Goal: Task Accomplishment & Management: Use online tool/utility

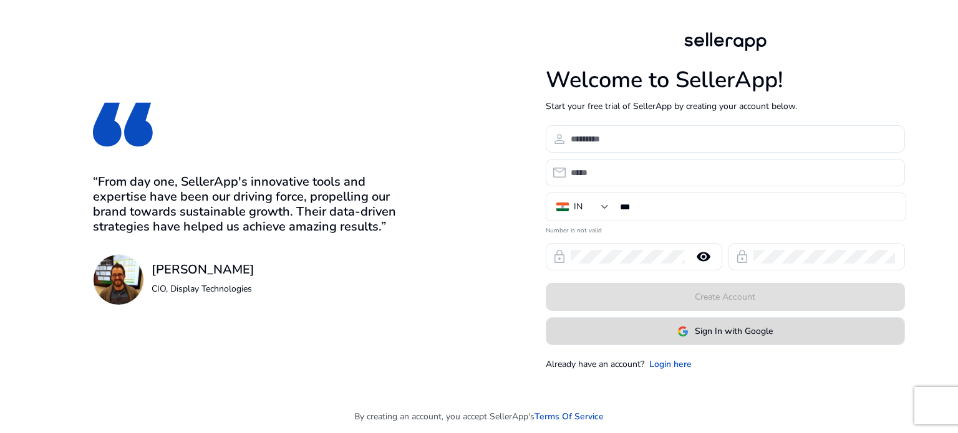
click at [629, 337] on span at bounding box center [725, 332] width 358 height 30
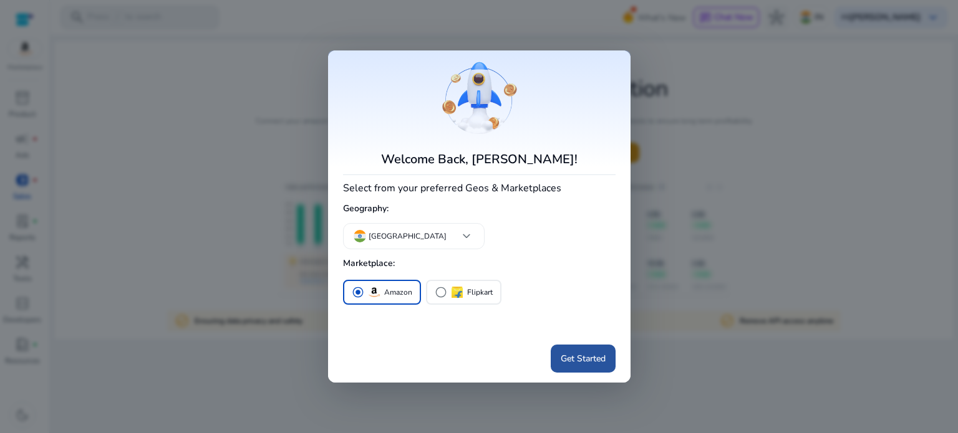
click at [578, 357] on span "Get Started" at bounding box center [583, 358] width 45 height 13
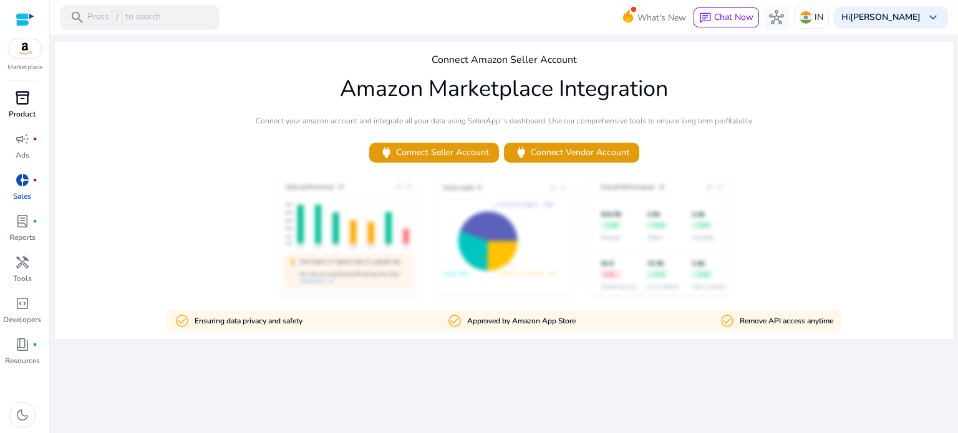
click at [16, 99] on span "inventory_2" at bounding box center [22, 97] width 15 height 15
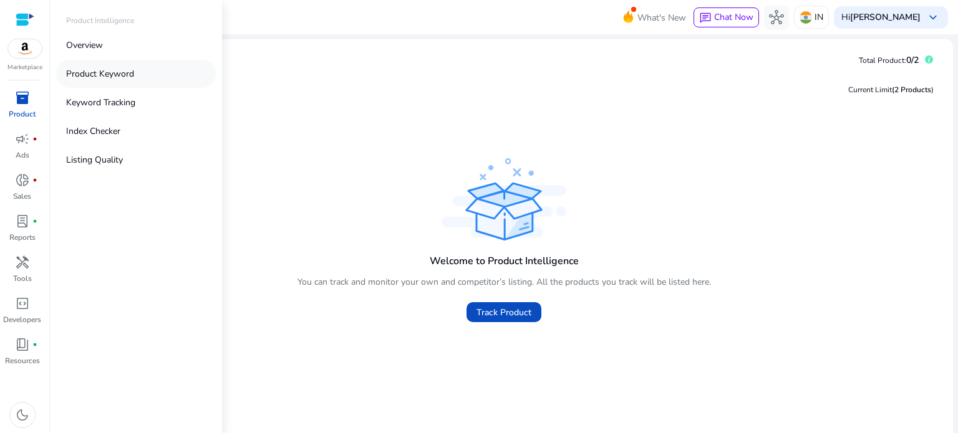
click at [120, 77] on p "Product Keyword" at bounding box center [100, 73] width 68 height 13
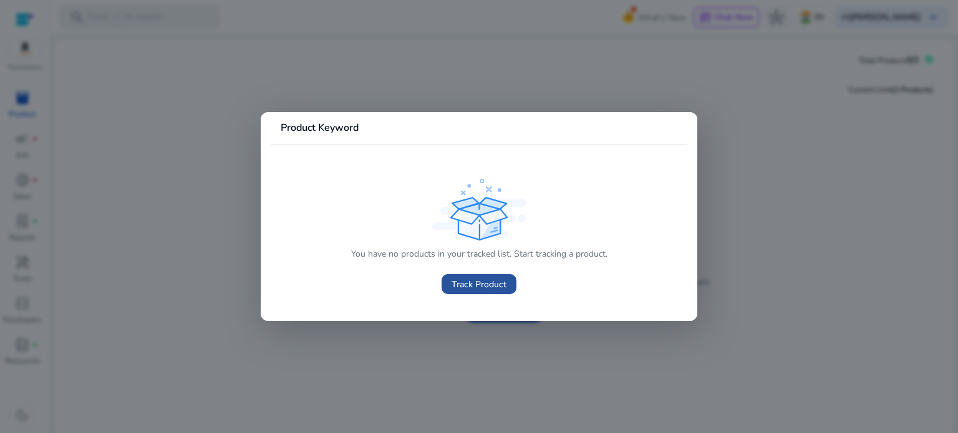
click at [459, 285] on span "Track Product" at bounding box center [478, 284] width 55 height 13
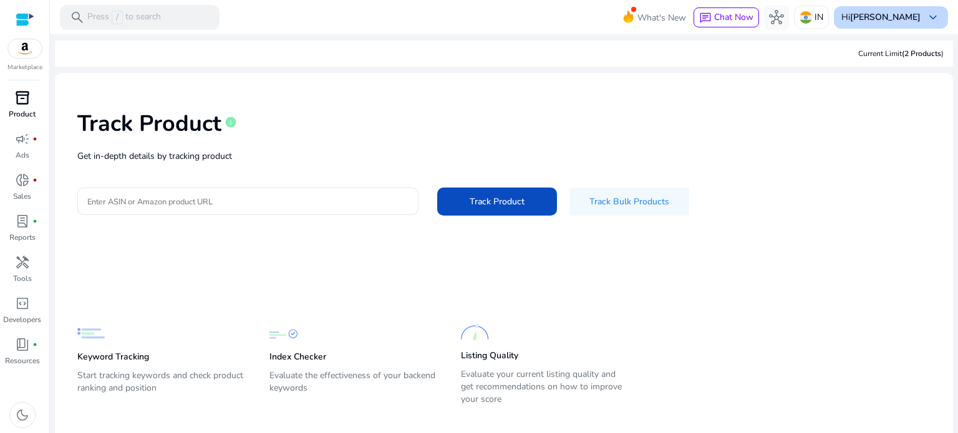
click at [875, 14] on b "[PERSON_NAME]" at bounding box center [885, 17] width 70 height 12
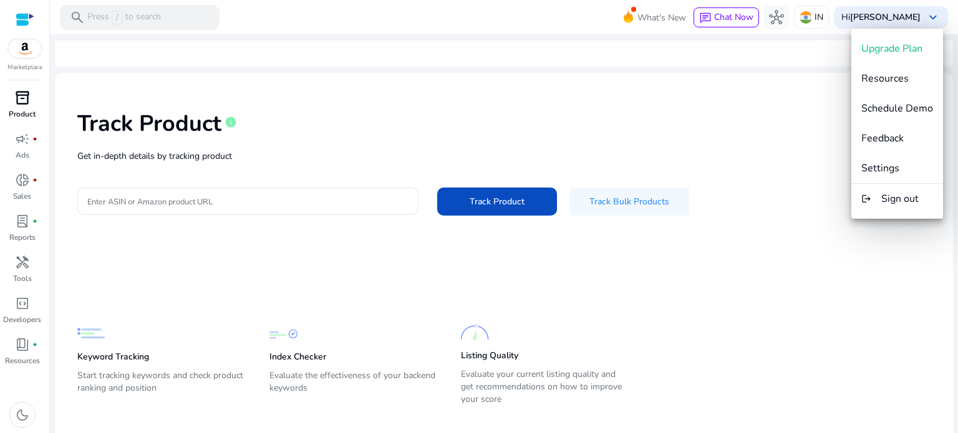
click at [653, 11] on div at bounding box center [479, 216] width 958 height 433
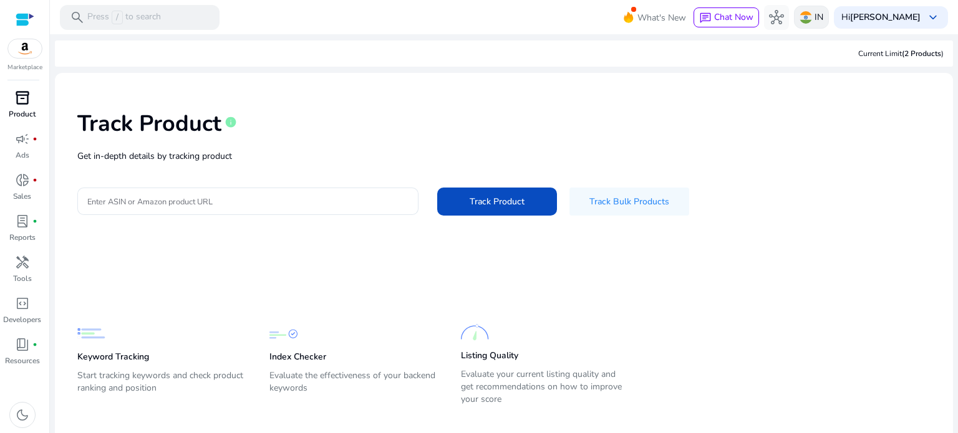
click at [822, 19] on p "IN" at bounding box center [818, 17] width 9 height 22
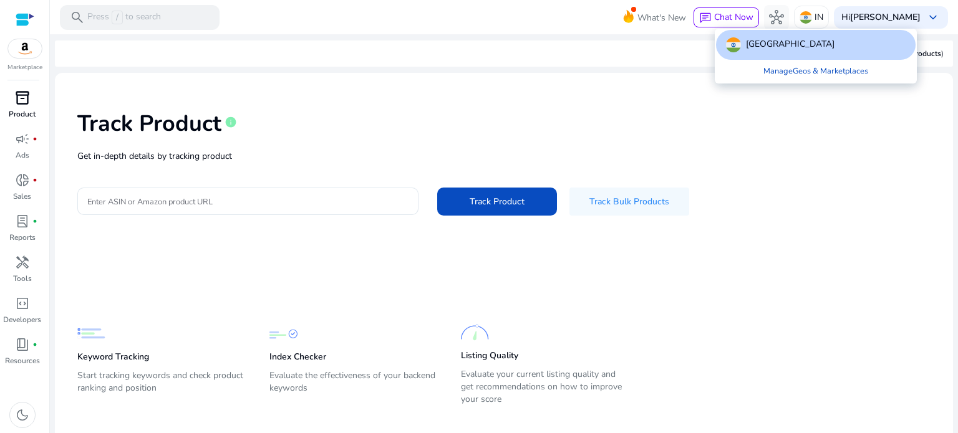
click at [29, 60] on div at bounding box center [479, 216] width 958 height 433
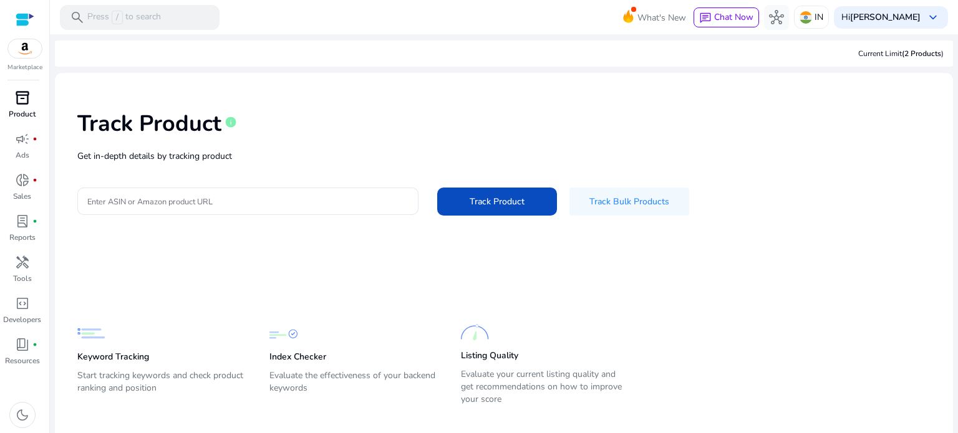
click at [30, 47] on img at bounding box center [25, 48] width 34 height 19
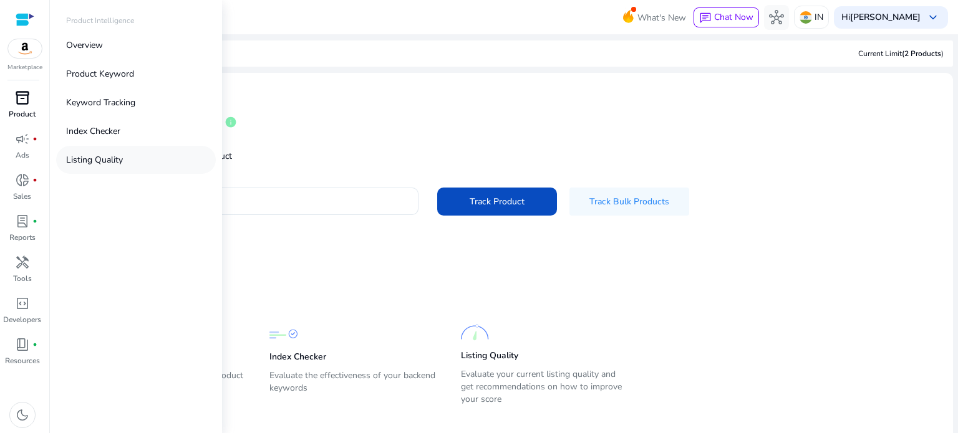
click at [87, 161] on p "Listing Quality" at bounding box center [94, 159] width 57 height 13
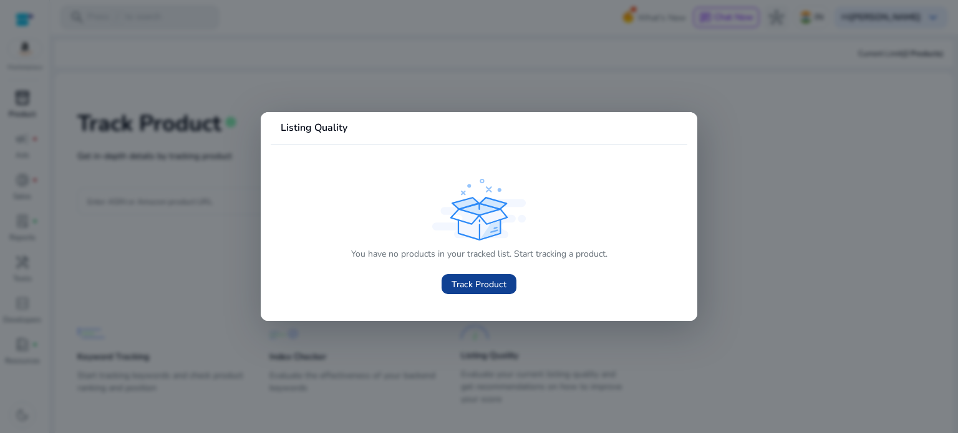
click at [474, 284] on span "Track Product" at bounding box center [478, 284] width 55 height 13
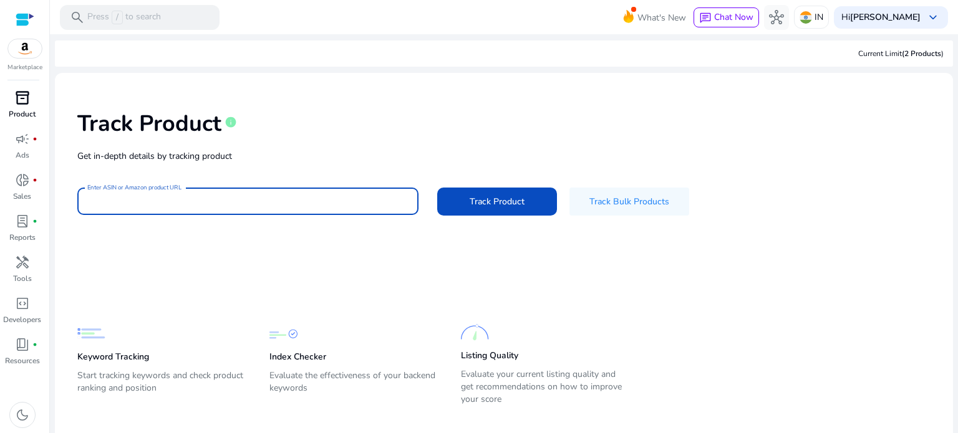
click at [334, 207] on input "Enter ASIN or Amazon product URL" at bounding box center [247, 202] width 321 height 14
paste input "**********"
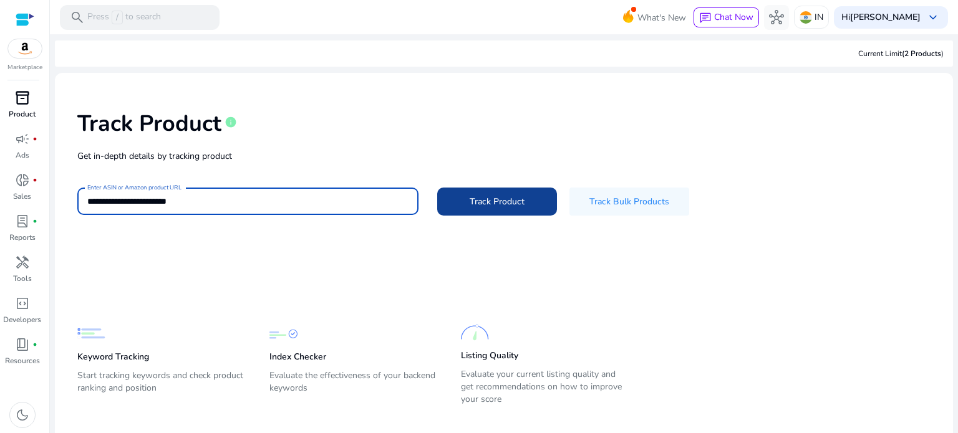
type input "**********"
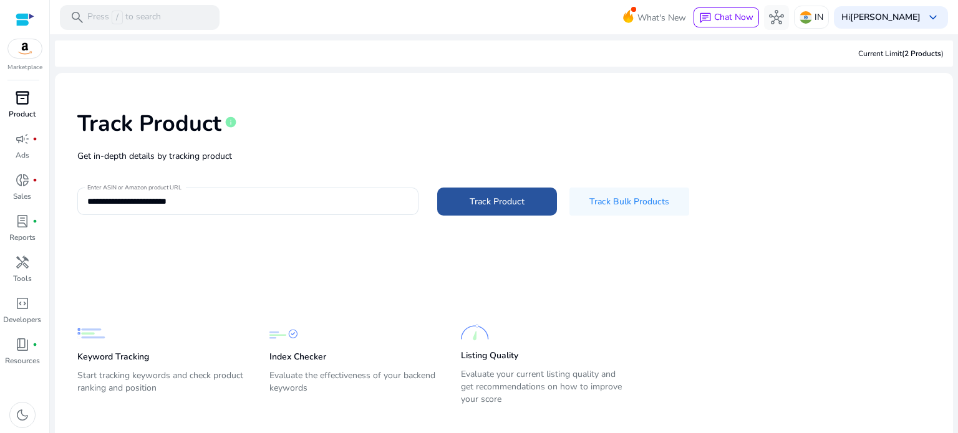
click at [524, 211] on span at bounding box center [497, 201] width 120 height 30
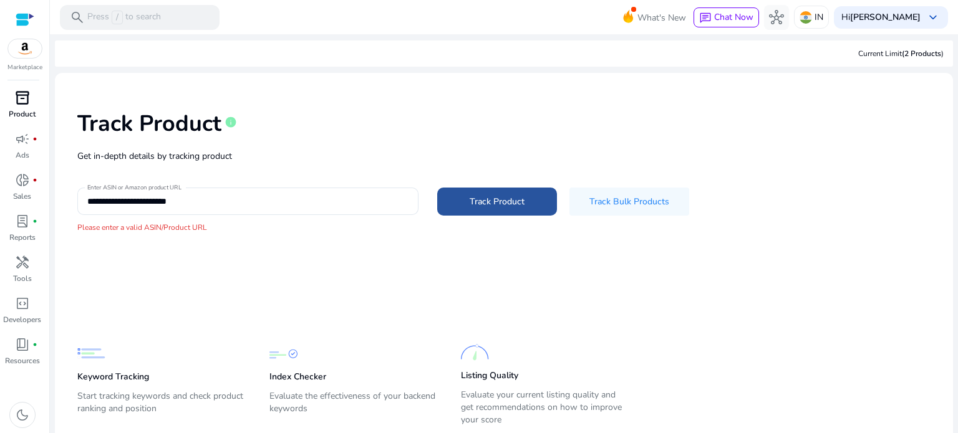
click at [524, 211] on span at bounding box center [497, 201] width 120 height 30
click at [307, 184] on div "**********" at bounding box center [504, 172] width 878 height 178
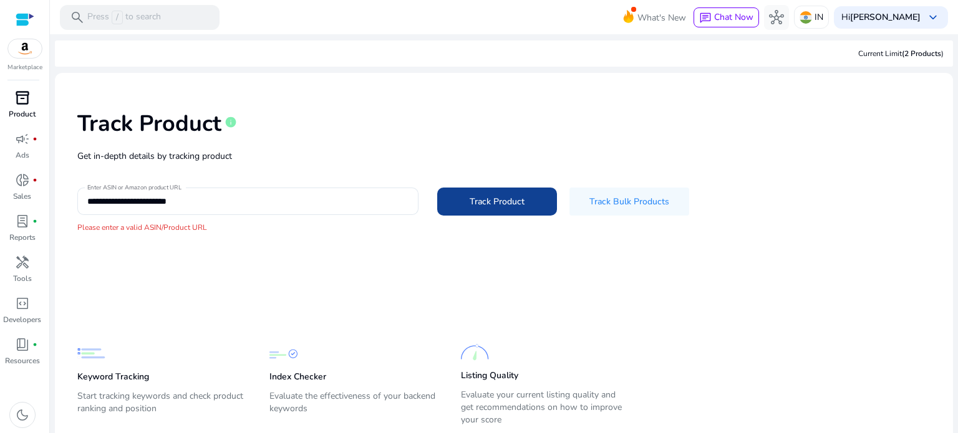
click at [473, 189] on span at bounding box center [497, 201] width 120 height 30
click at [476, 193] on span at bounding box center [497, 201] width 120 height 30
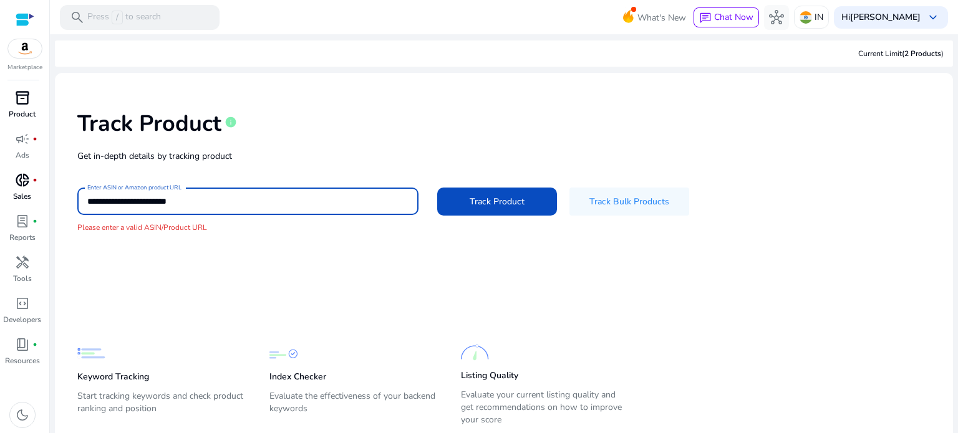
drag, startPoint x: 275, startPoint y: 197, endPoint x: 2, endPoint y: 175, distance: 273.4
click at [2, 175] on mat-sidenav-container "**********" at bounding box center [479, 216] width 958 height 433
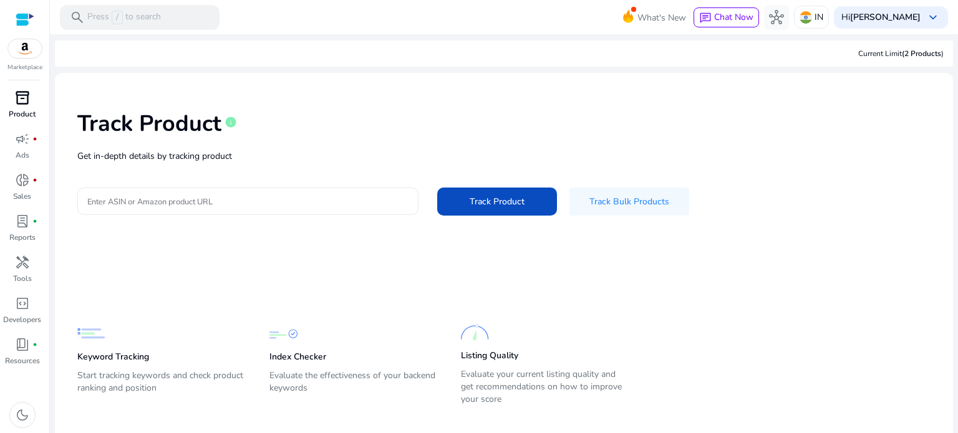
click at [351, 191] on div at bounding box center [247, 201] width 321 height 27
paste input "**********"
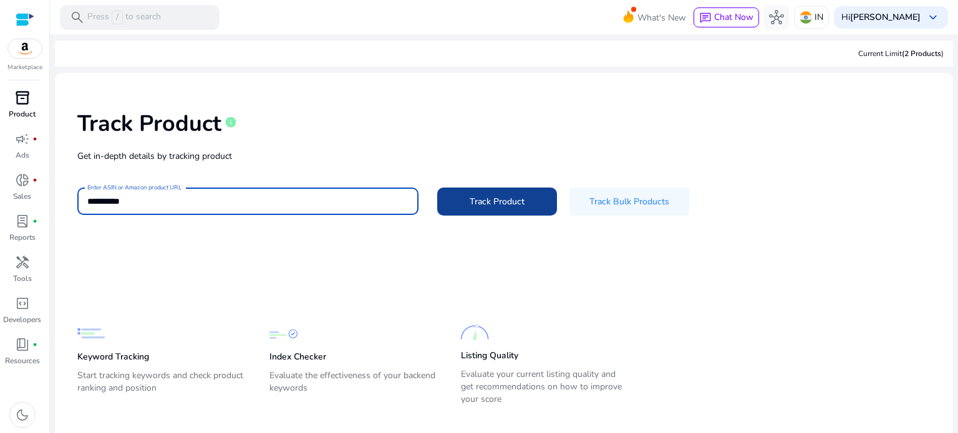
type input "**********"
click at [475, 204] on span "Track Product" at bounding box center [497, 201] width 55 height 13
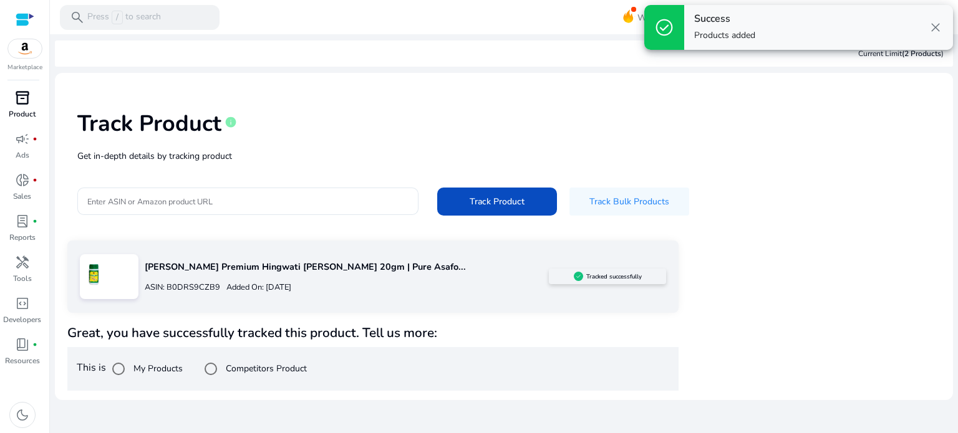
click at [146, 367] on label "My Products" at bounding box center [157, 368] width 52 height 13
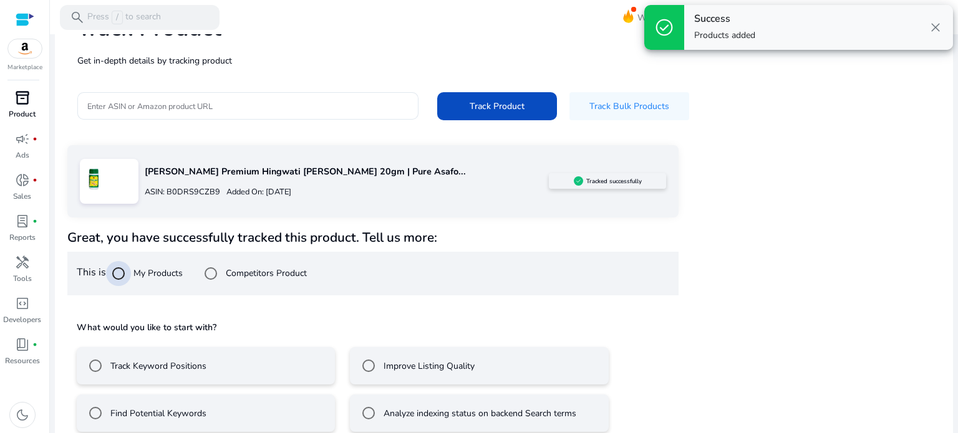
scroll to position [112, 0]
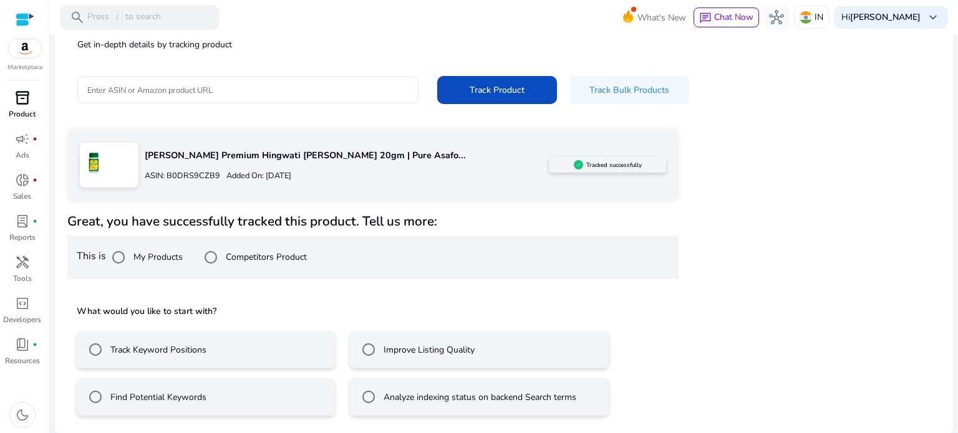
click at [207, 352] on mat-radio-button "Track Keyword Positions" at bounding box center [206, 349] width 258 height 37
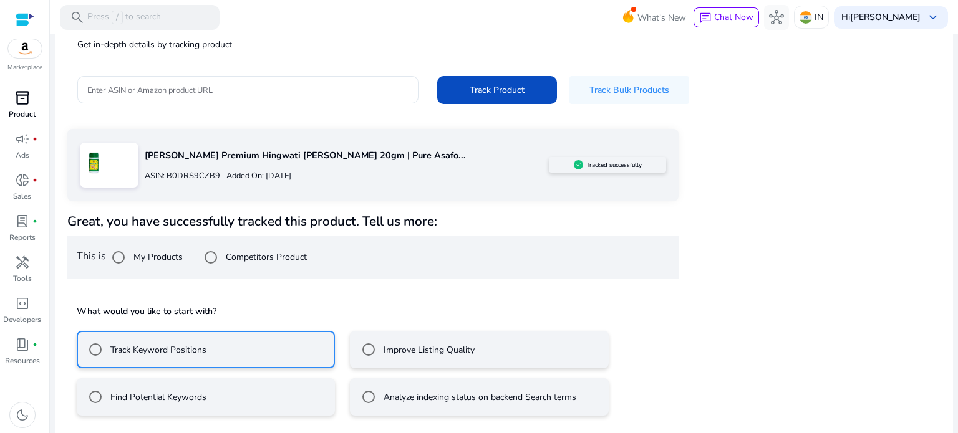
click at [449, 362] on mat-radio-button "Improve Listing Quality" at bounding box center [479, 349] width 258 height 37
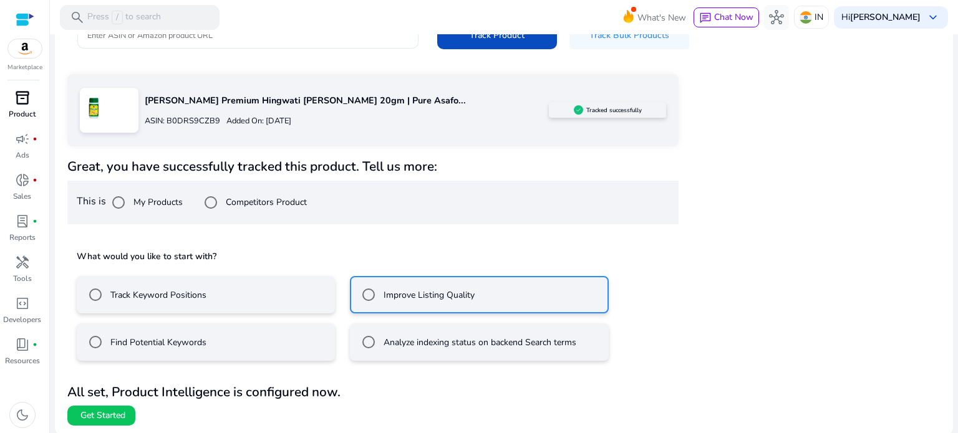
scroll to position [167, 0]
click at [112, 422] on span at bounding box center [101, 415] width 68 height 30
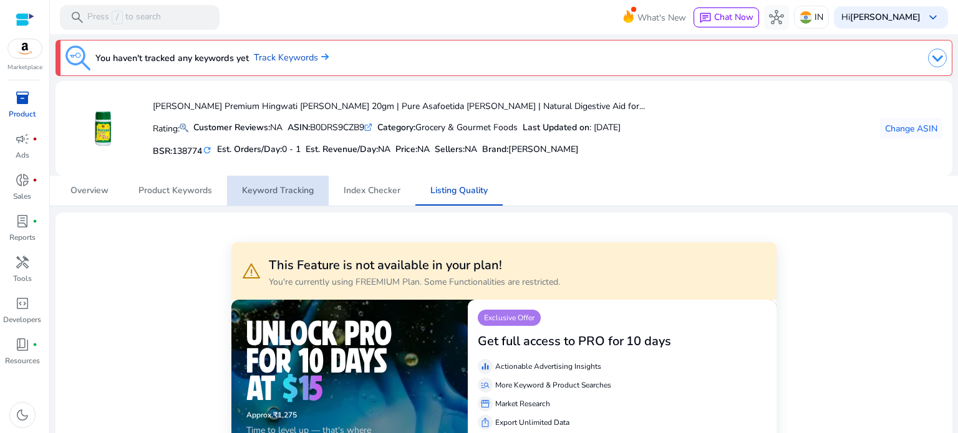
click at [272, 190] on span "Keyword Tracking" at bounding box center [278, 190] width 72 height 9
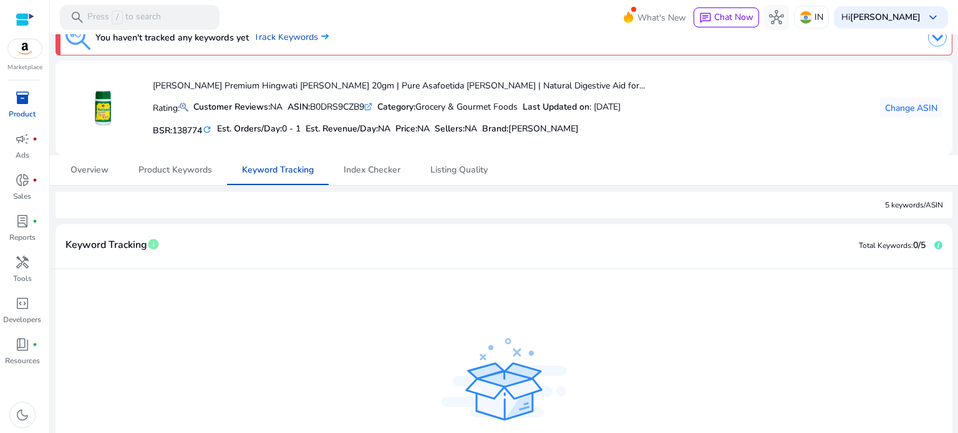
scroll to position [18, 0]
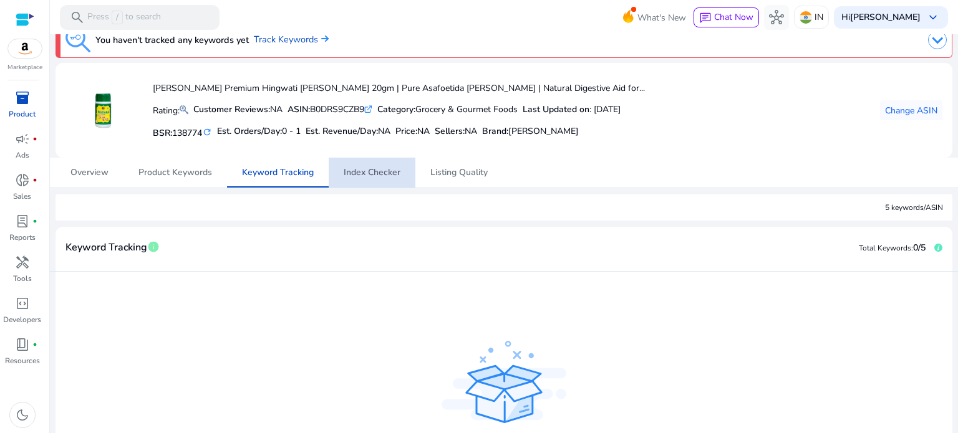
click at [375, 173] on span "Index Checker" at bounding box center [372, 172] width 57 height 9
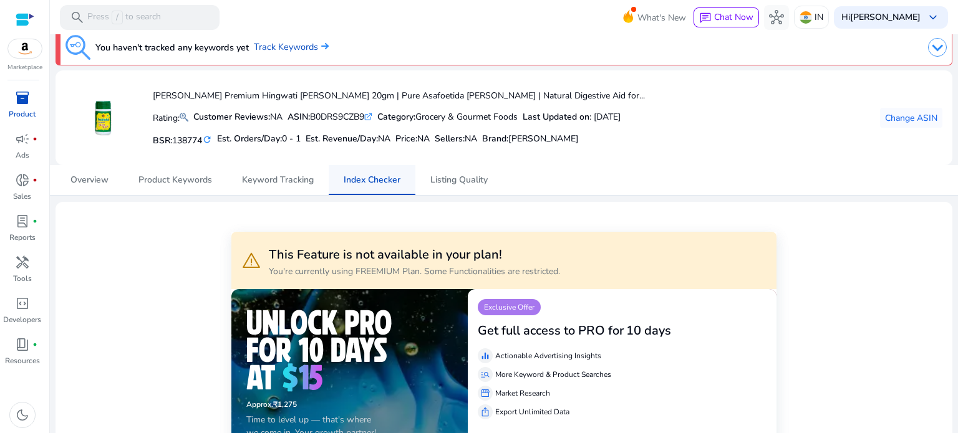
scroll to position [10, 0]
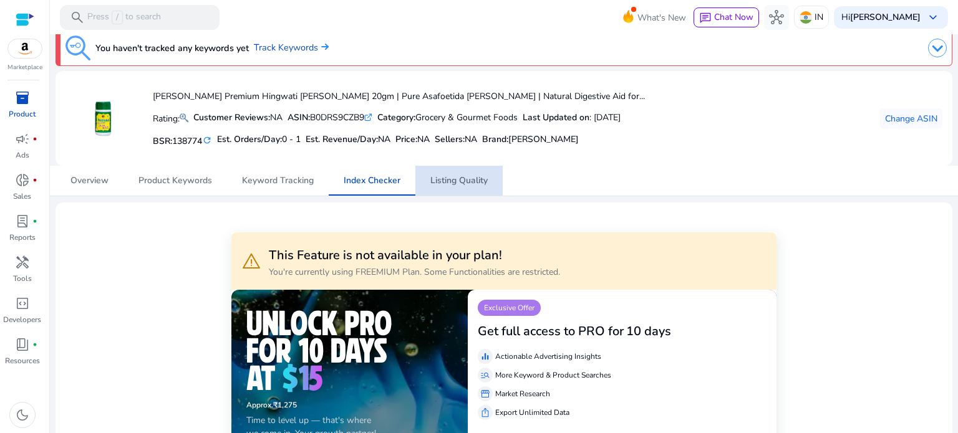
click at [433, 176] on span "Listing Quality" at bounding box center [458, 180] width 57 height 9
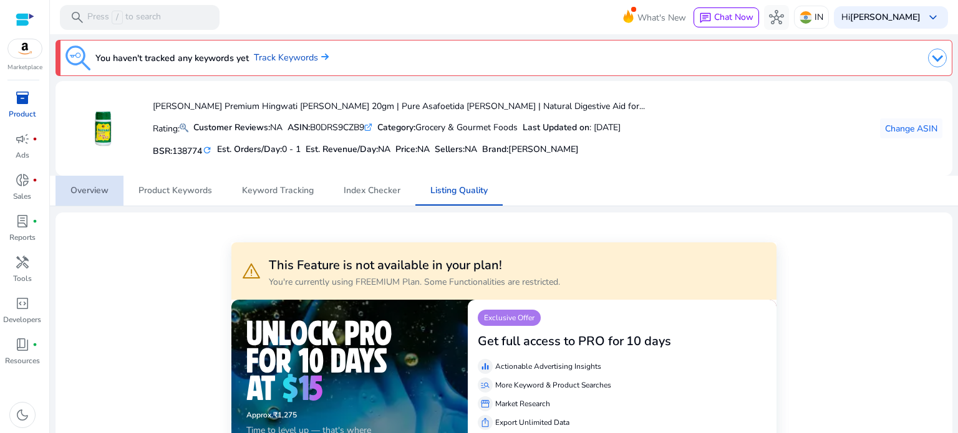
click at [107, 190] on span "Overview" at bounding box center [89, 190] width 38 height 9
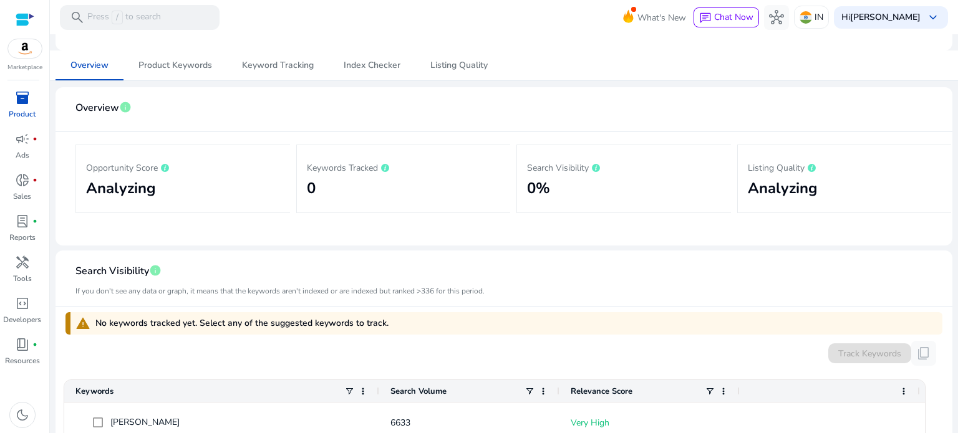
scroll to position [125, 0]
click at [801, 192] on h2 "Analyzing" at bounding box center [845, 189] width 194 height 18
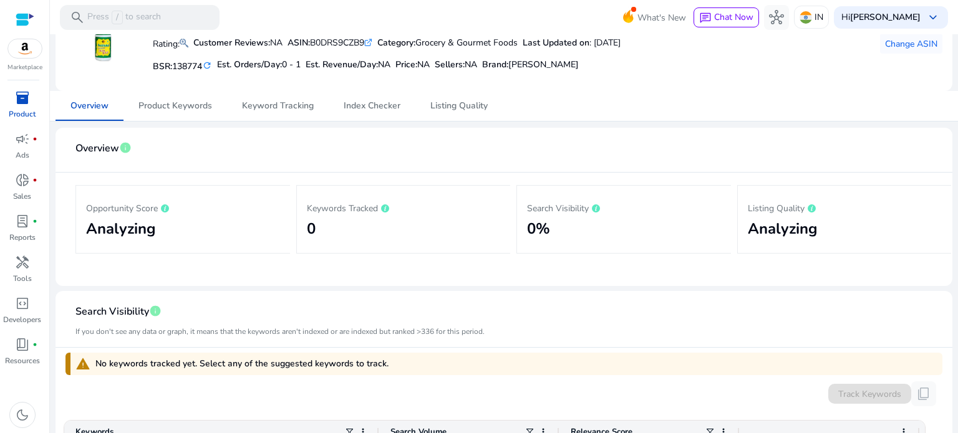
scroll to position [0, 0]
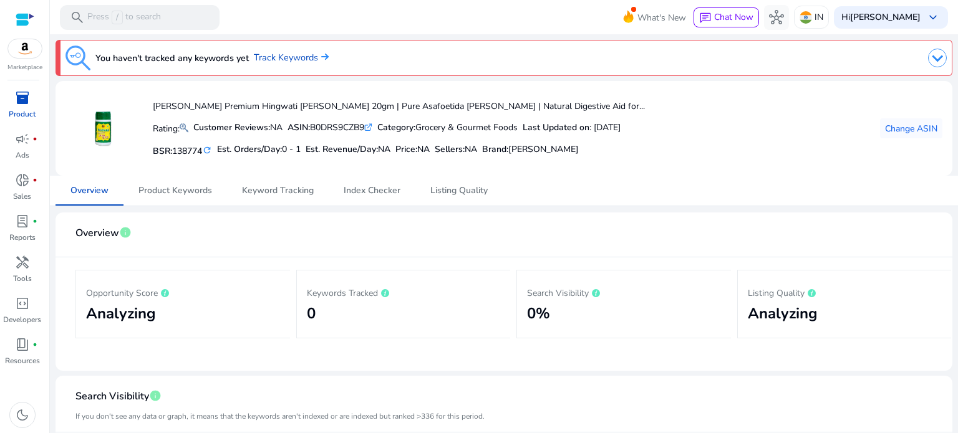
click at [456, 174] on mat-card "[PERSON_NAME] Premium Hingwati [PERSON_NAME] 20gm | Pure Asafoetida [PERSON_NAM…" at bounding box center [503, 128] width 897 height 95
click at [456, 186] on span "Listing Quality" at bounding box center [458, 190] width 57 height 9
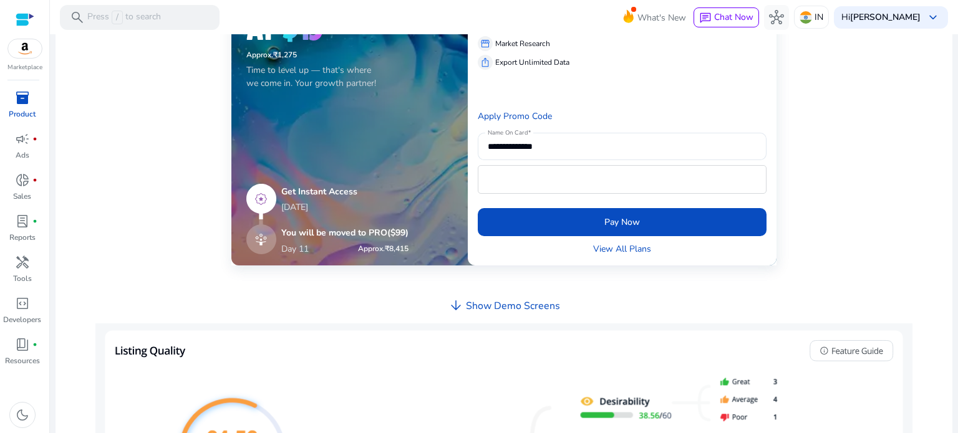
scroll to position [357, 0]
